Goal: Navigation & Orientation: Find specific page/section

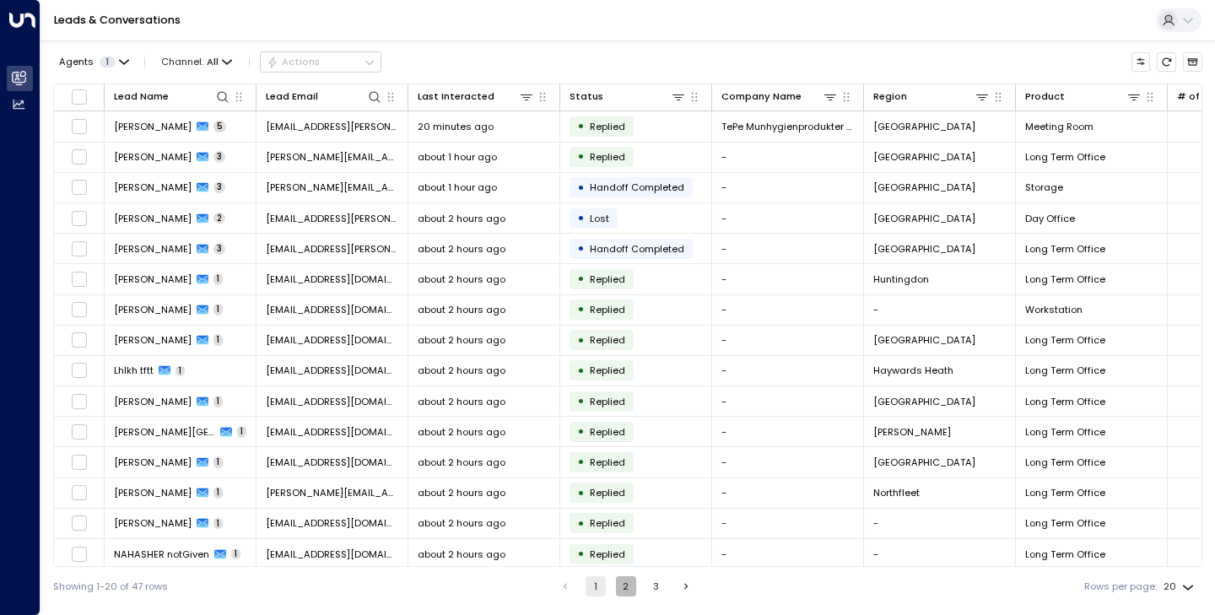
click at [625, 592] on button "2" at bounding box center [626, 586] width 20 height 20
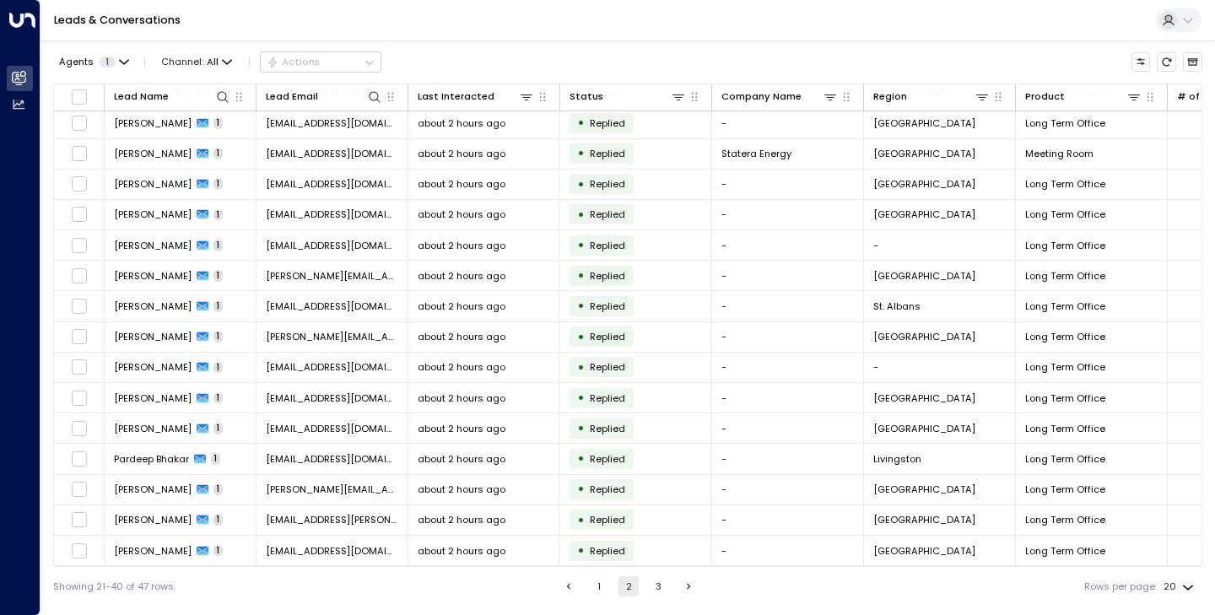
scroll to position [159, 0]
click at [659, 583] on button "3" at bounding box center [659, 586] width 20 height 20
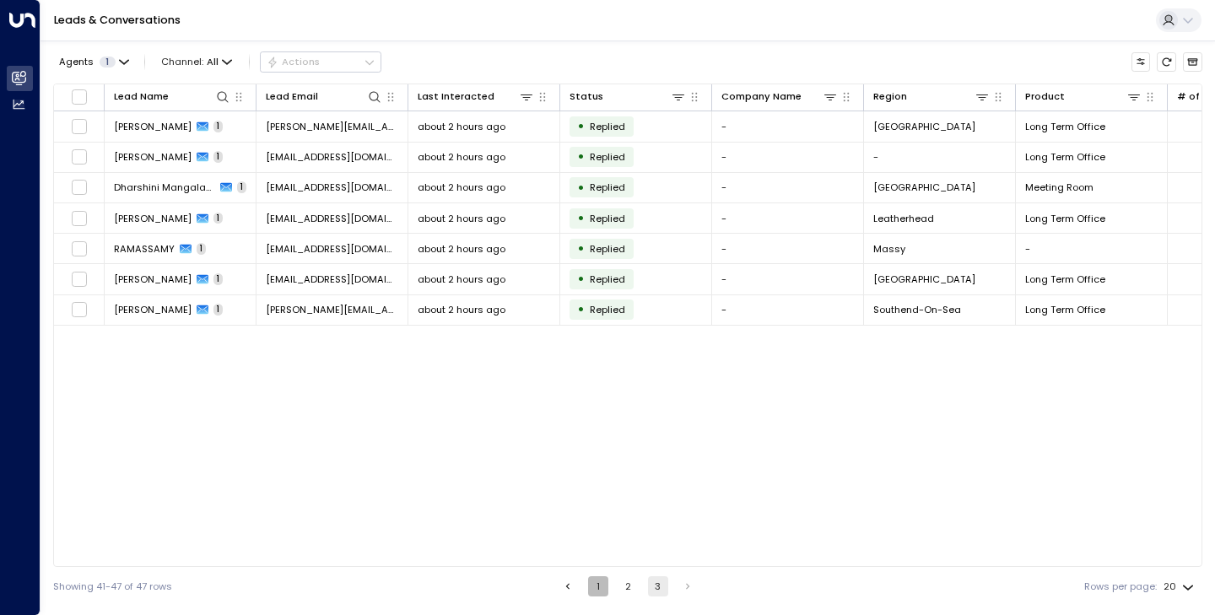
click at [593, 584] on button "1" at bounding box center [598, 586] width 20 height 20
